Goal: Information Seeking & Learning: Learn about a topic

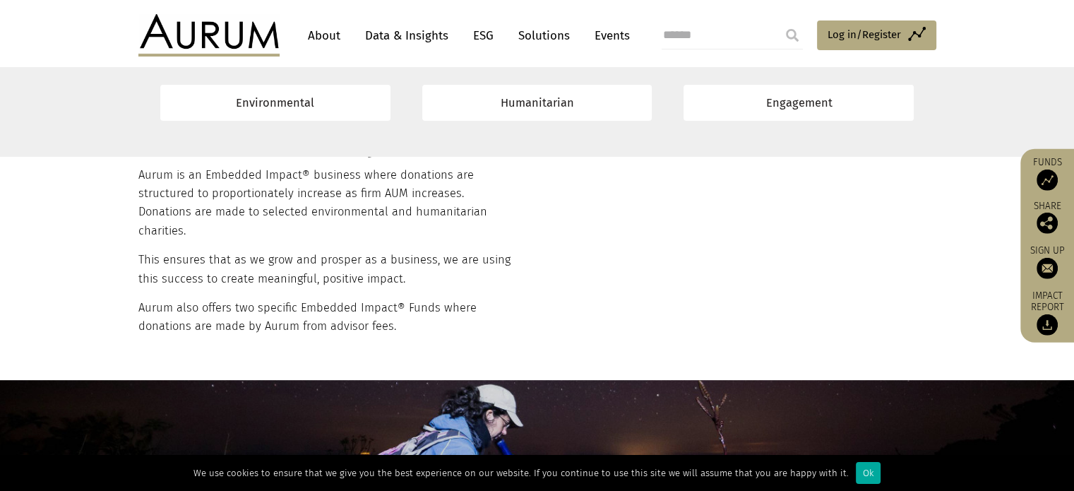
scroll to position [282, 0]
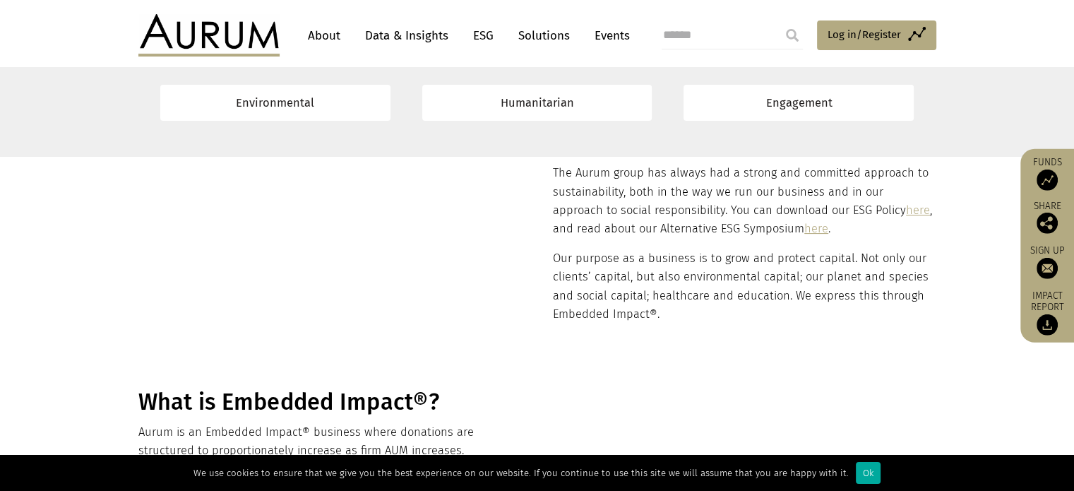
click at [481, 26] on link "ESG" at bounding box center [483, 36] width 35 height 26
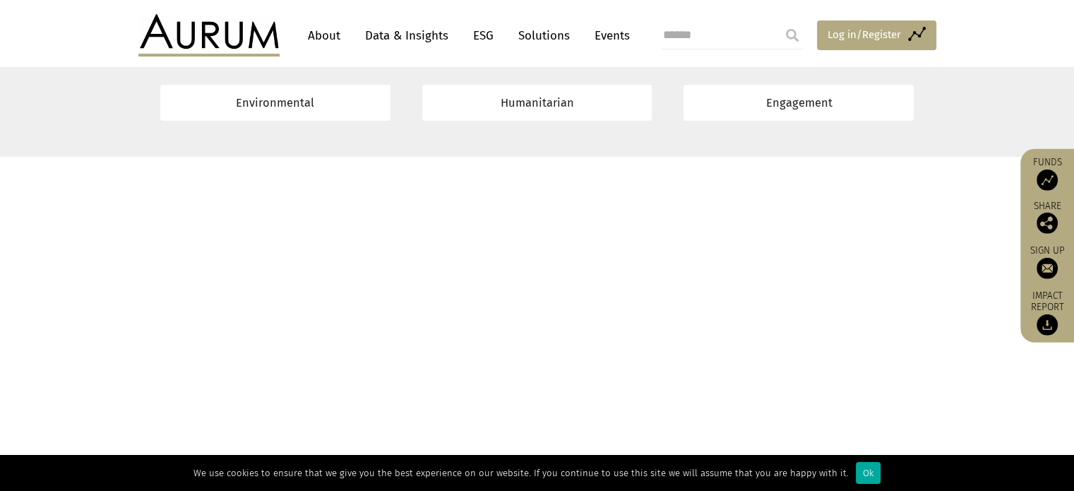
scroll to position [6211, 0]
